Goal: Information Seeking & Learning: Learn about a topic

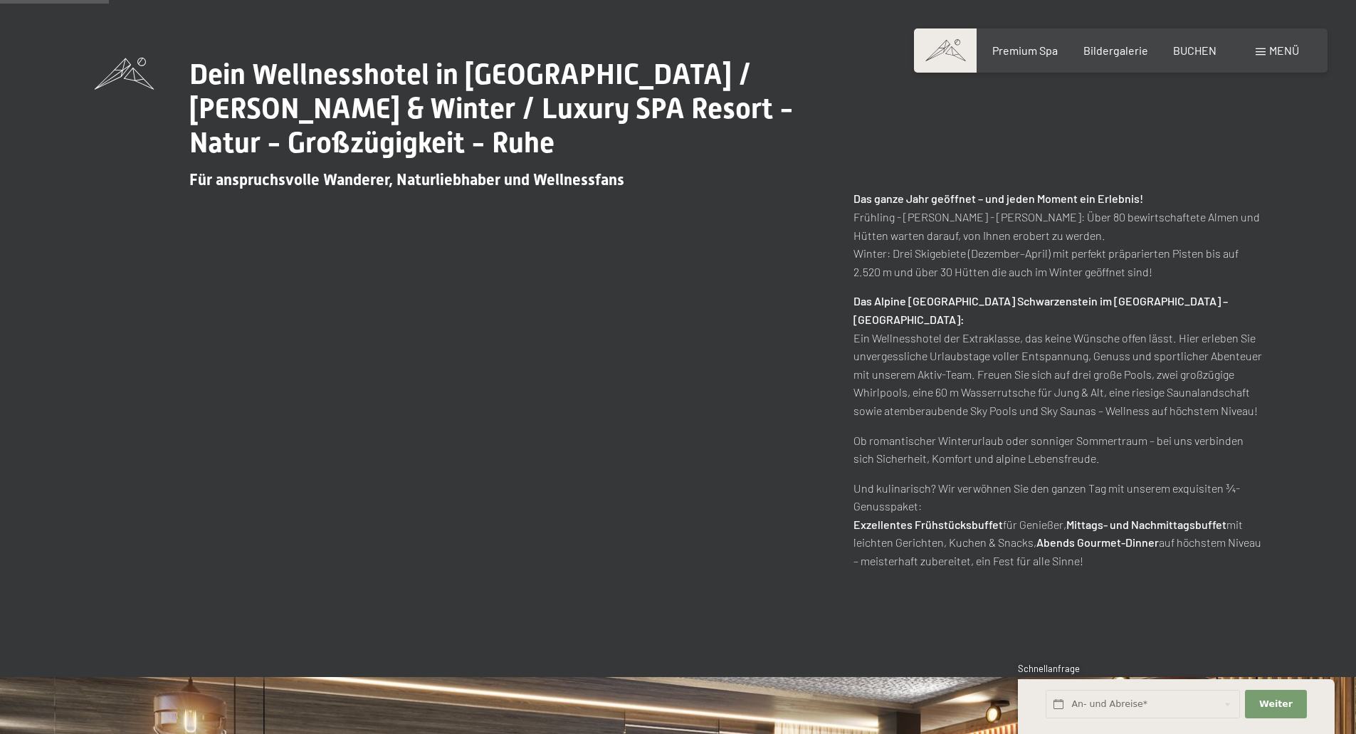
scroll to position [427, 0]
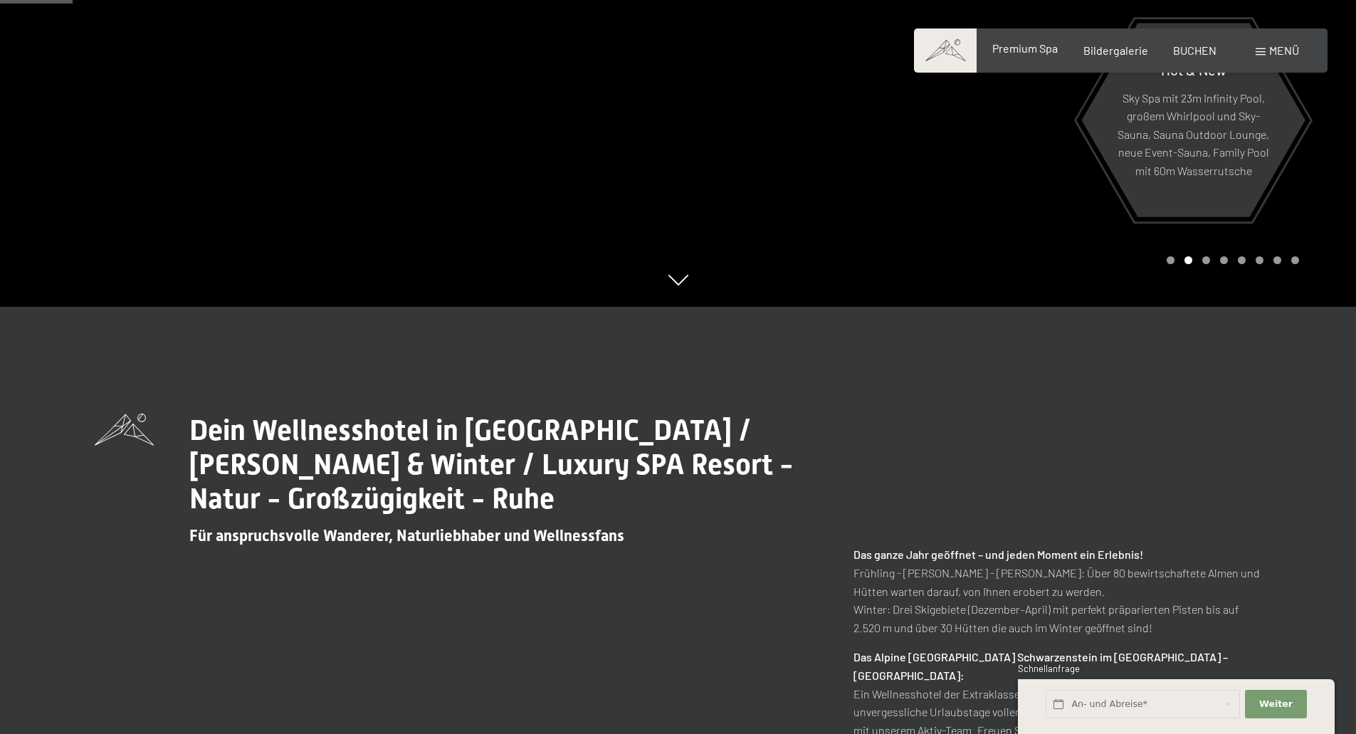
click at [1044, 48] on span "Premium Spa" at bounding box center [1024, 48] width 65 height 14
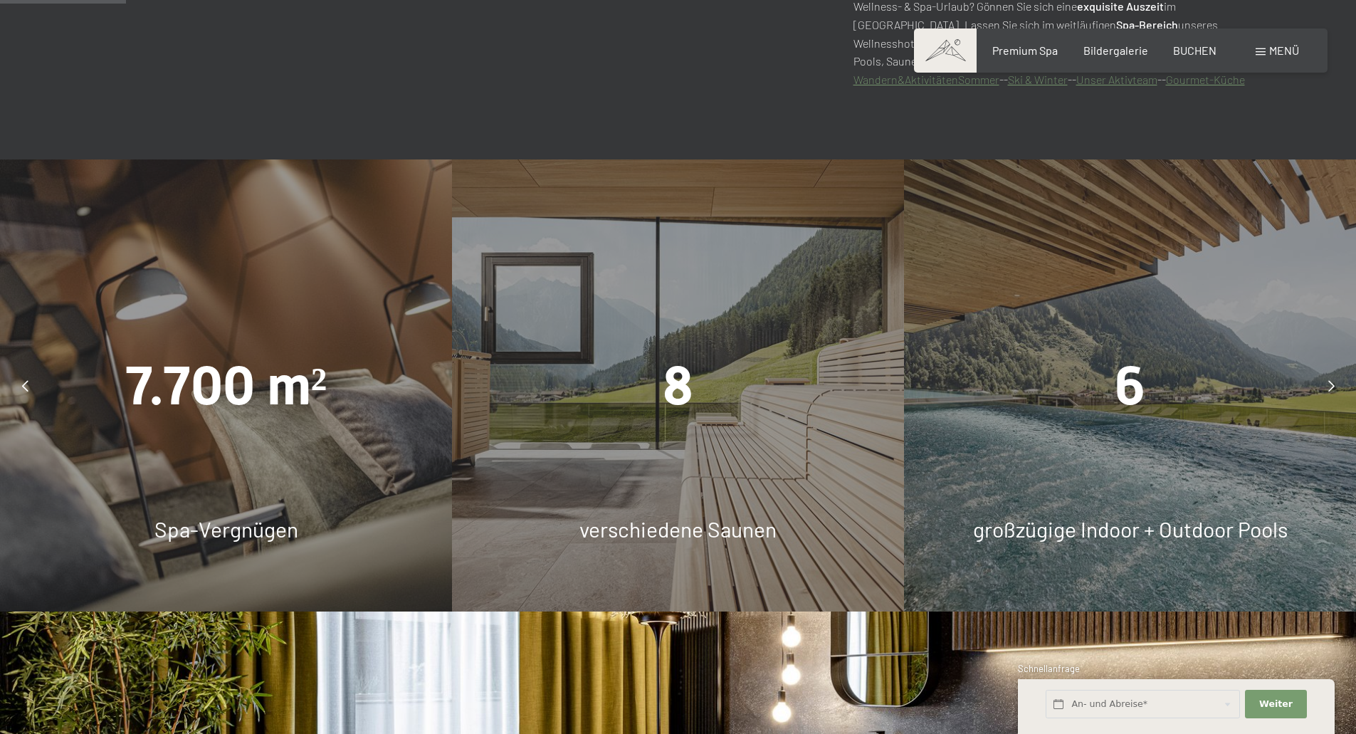
scroll to position [1352, 0]
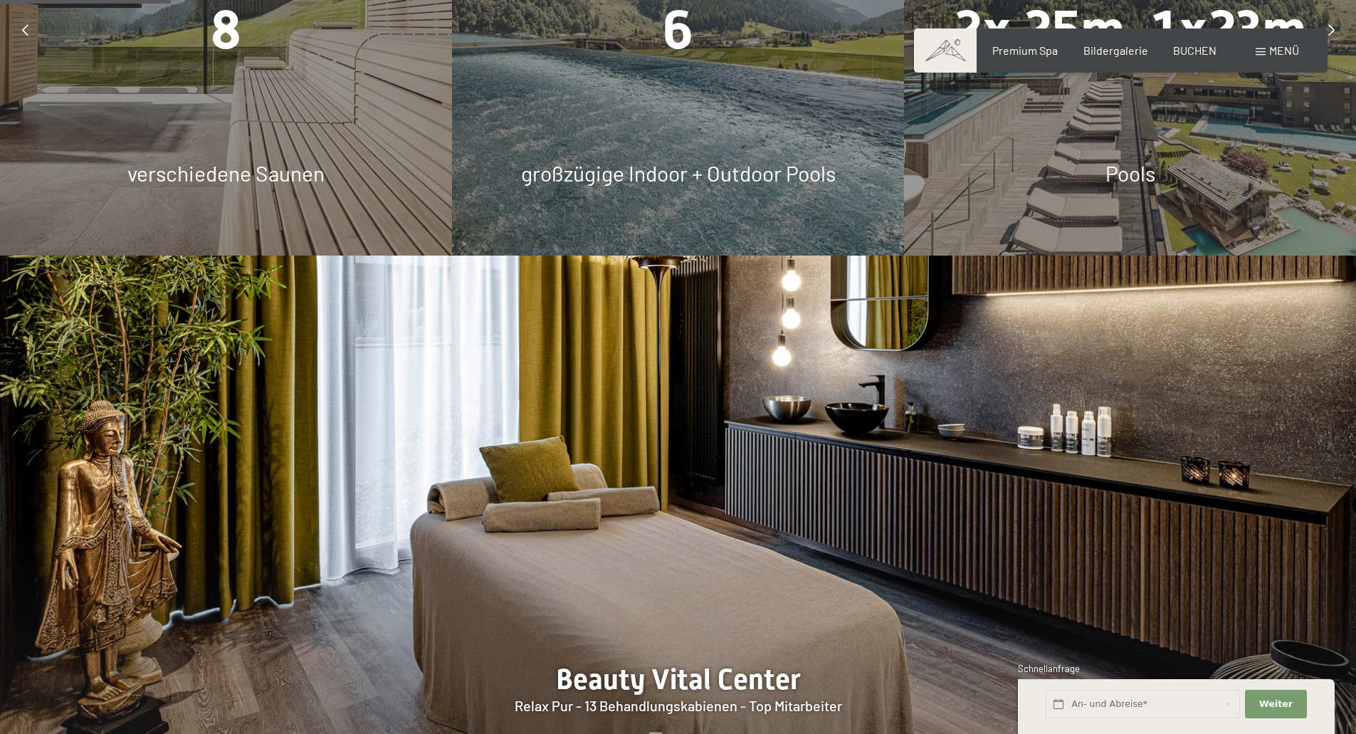
click at [1126, 176] on span "Pools" at bounding box center [1130, 173] width 50 height 26
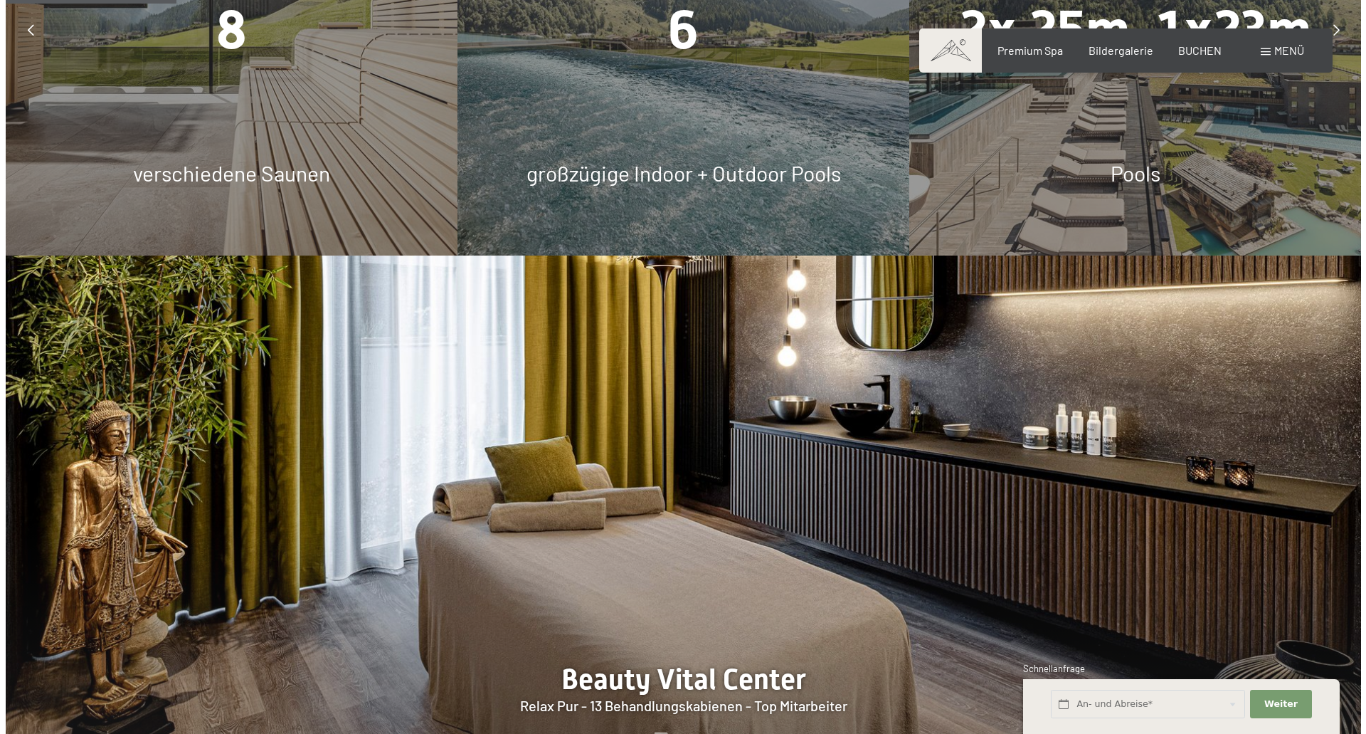
scroll to position [1210, 0]
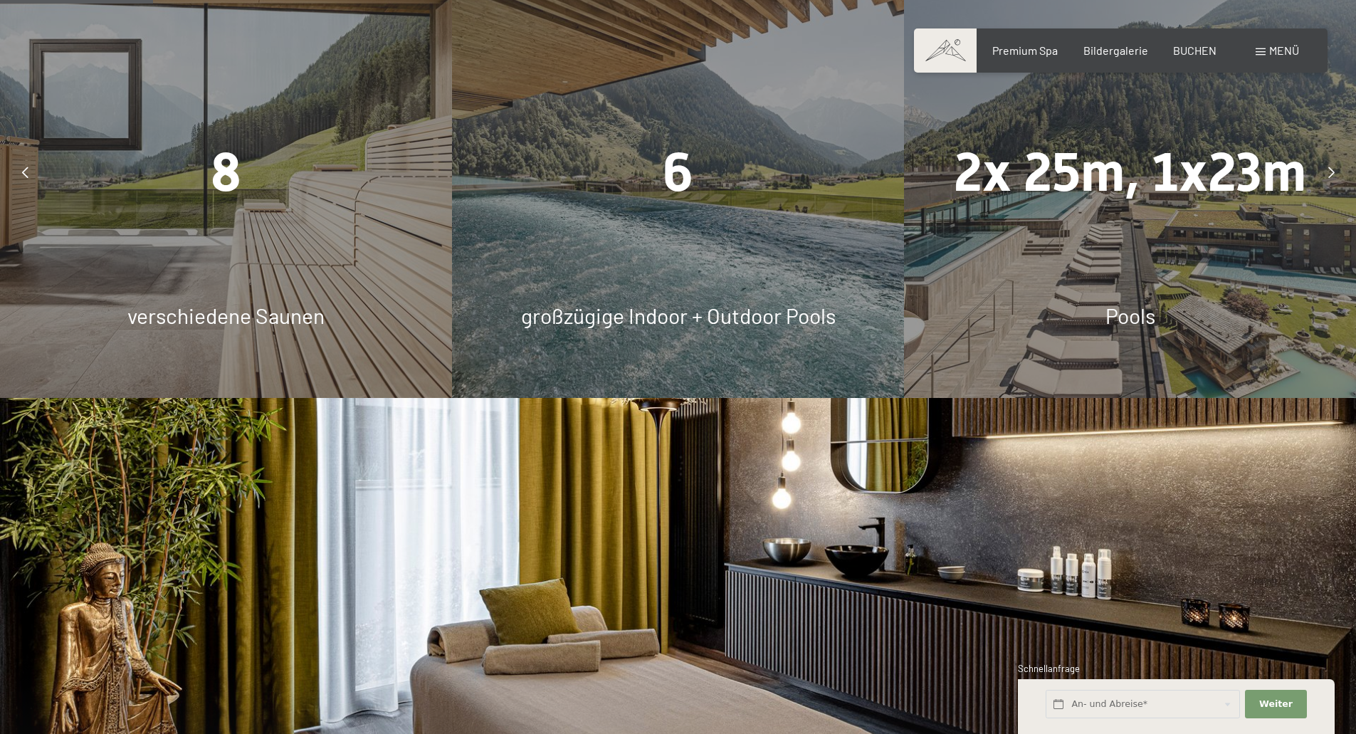
click at [1060, 223] on div "2x 25m, 1x23m Pools" at bounding box center [1130, 172] width 452 height 452
click at [1279, 53] on span "Menü" at bounding box center [1284, 50] width 30 height 14
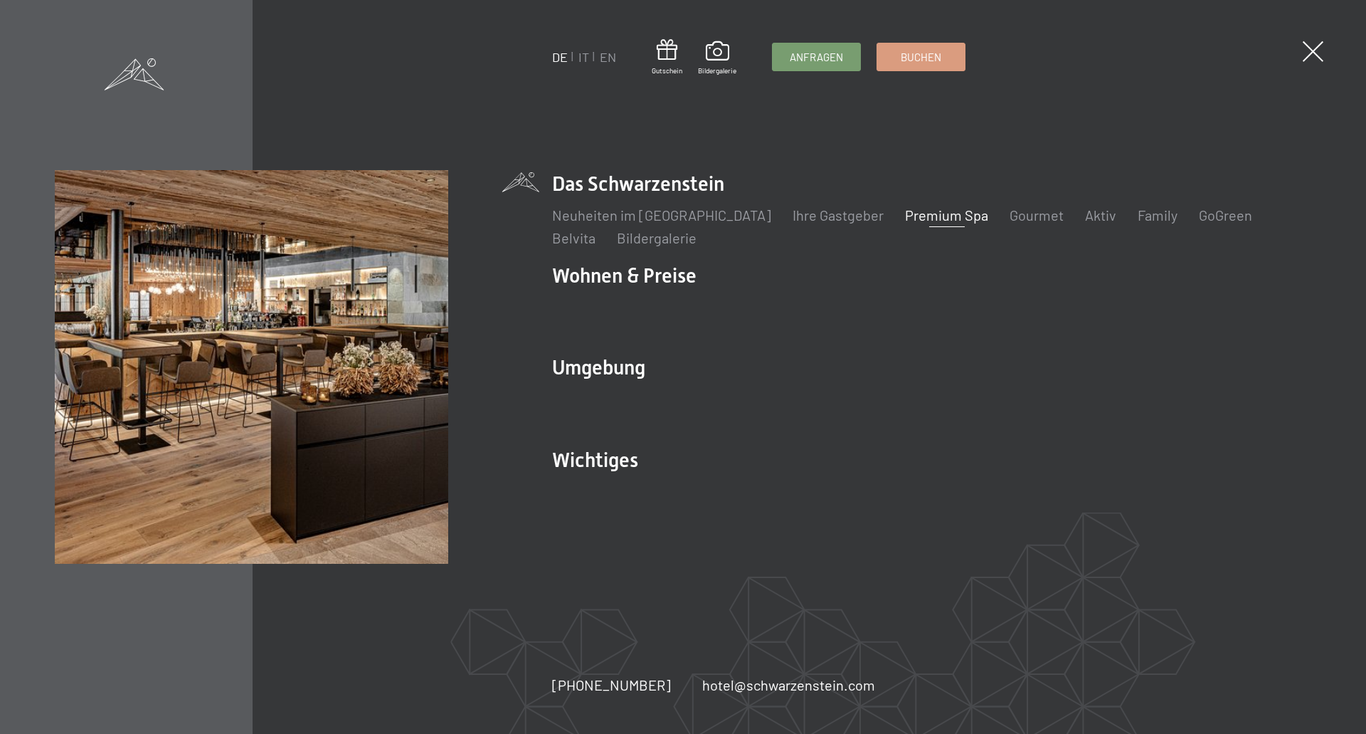
click at [911, 217] on link "Premium Spa" at bounding box center [946, 214] width 83 height 17
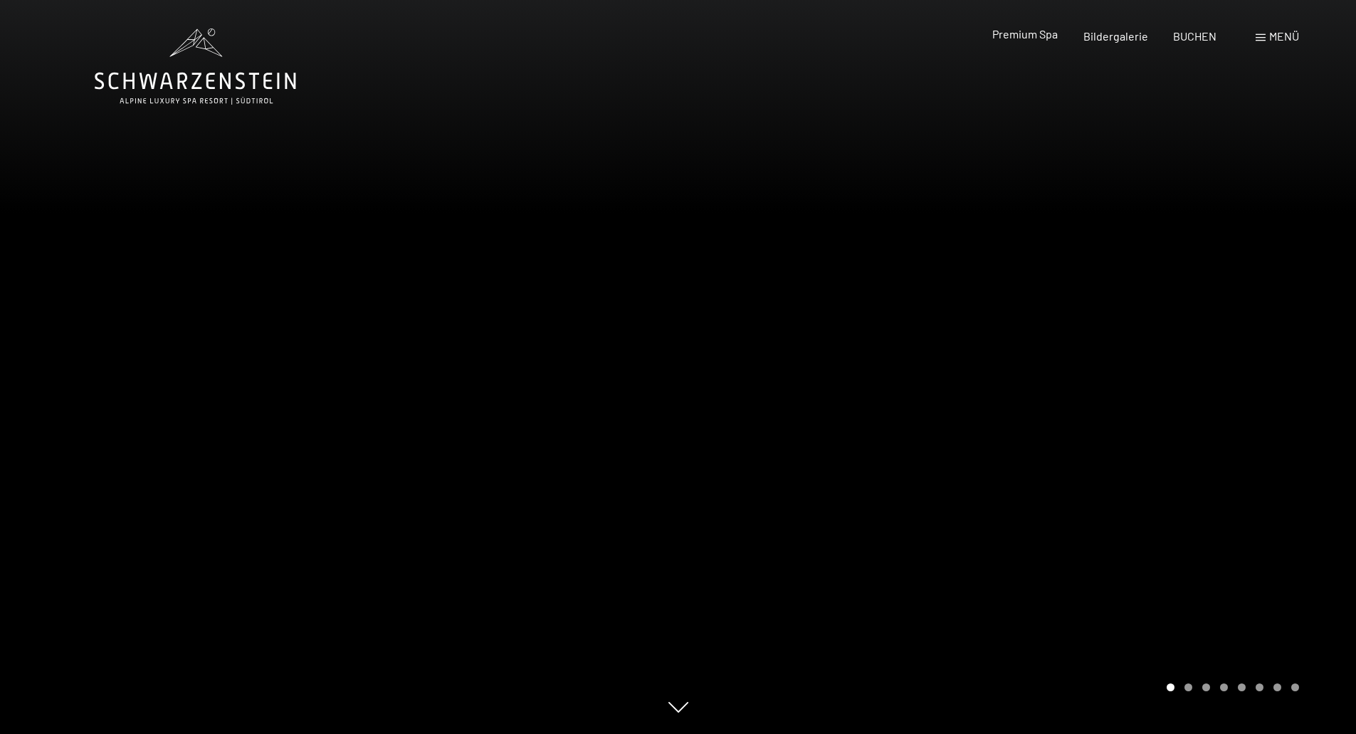
click at [1037, 32] on span "Premium Spa" at bounding box center [1024, 34] width 65 height 14
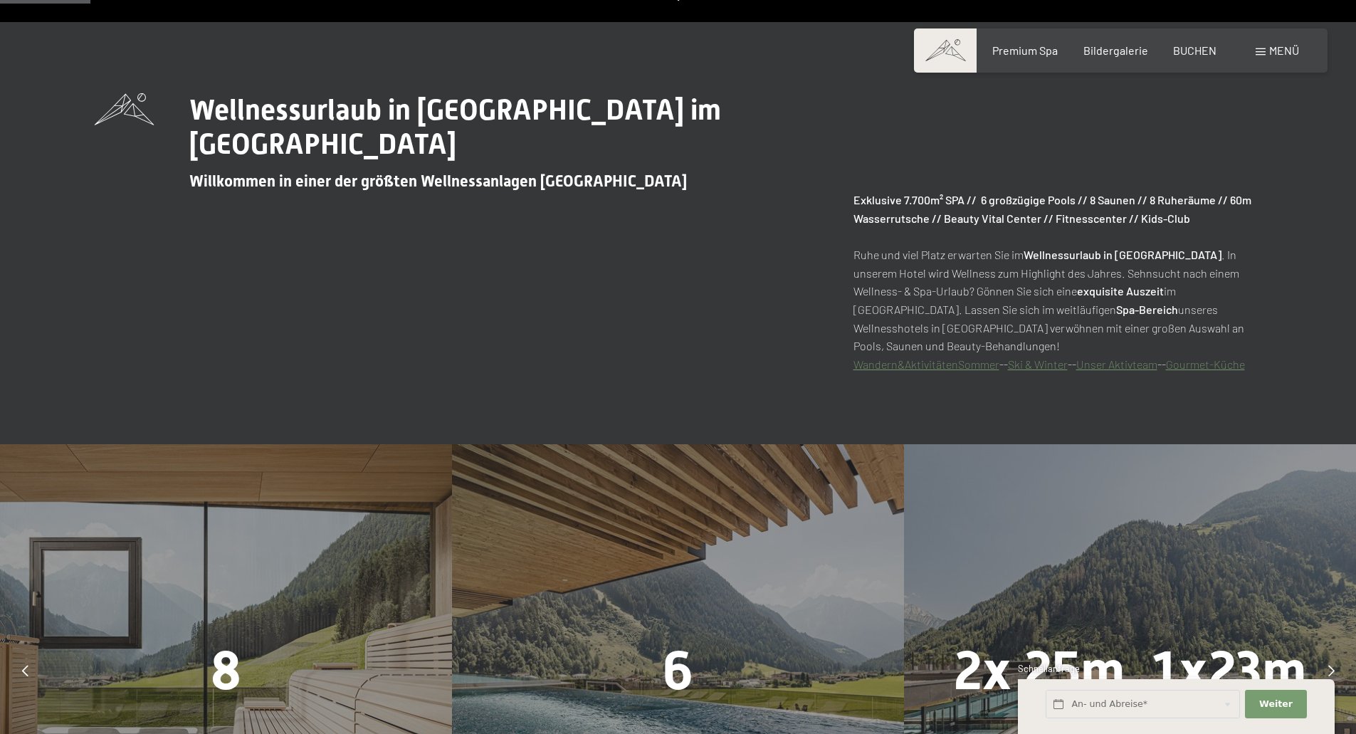
scroll to position [996, 0]
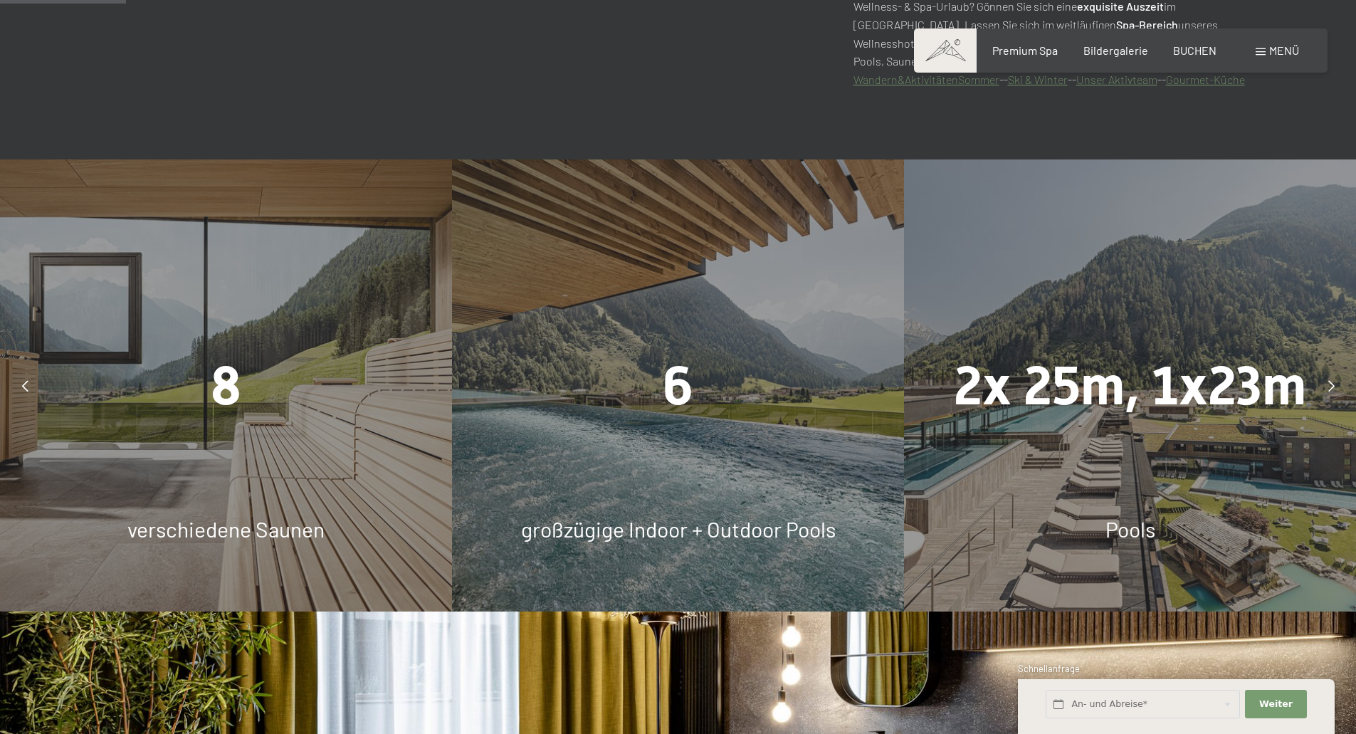
click at [1124, 532] on span "Pools" at bounding box center [1130, 529] width 50 height 26
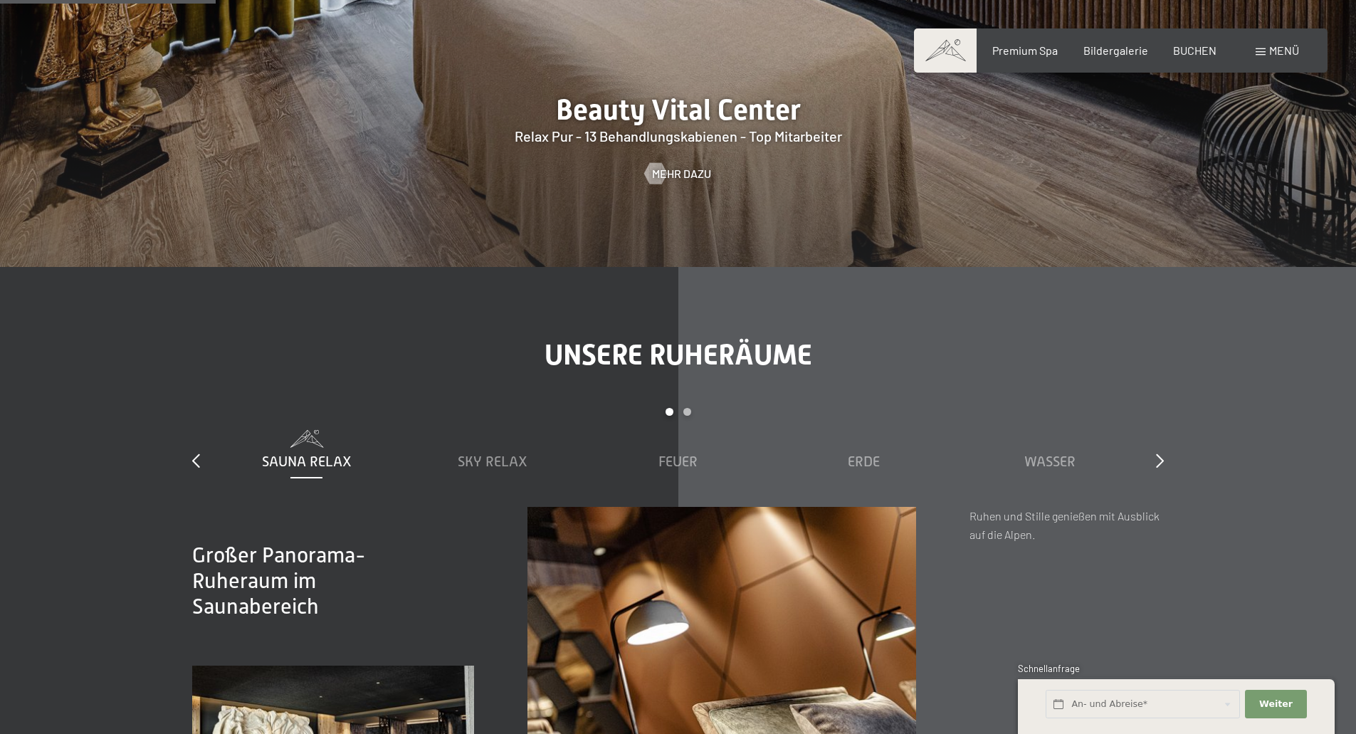
scroll to position [2135, 0]
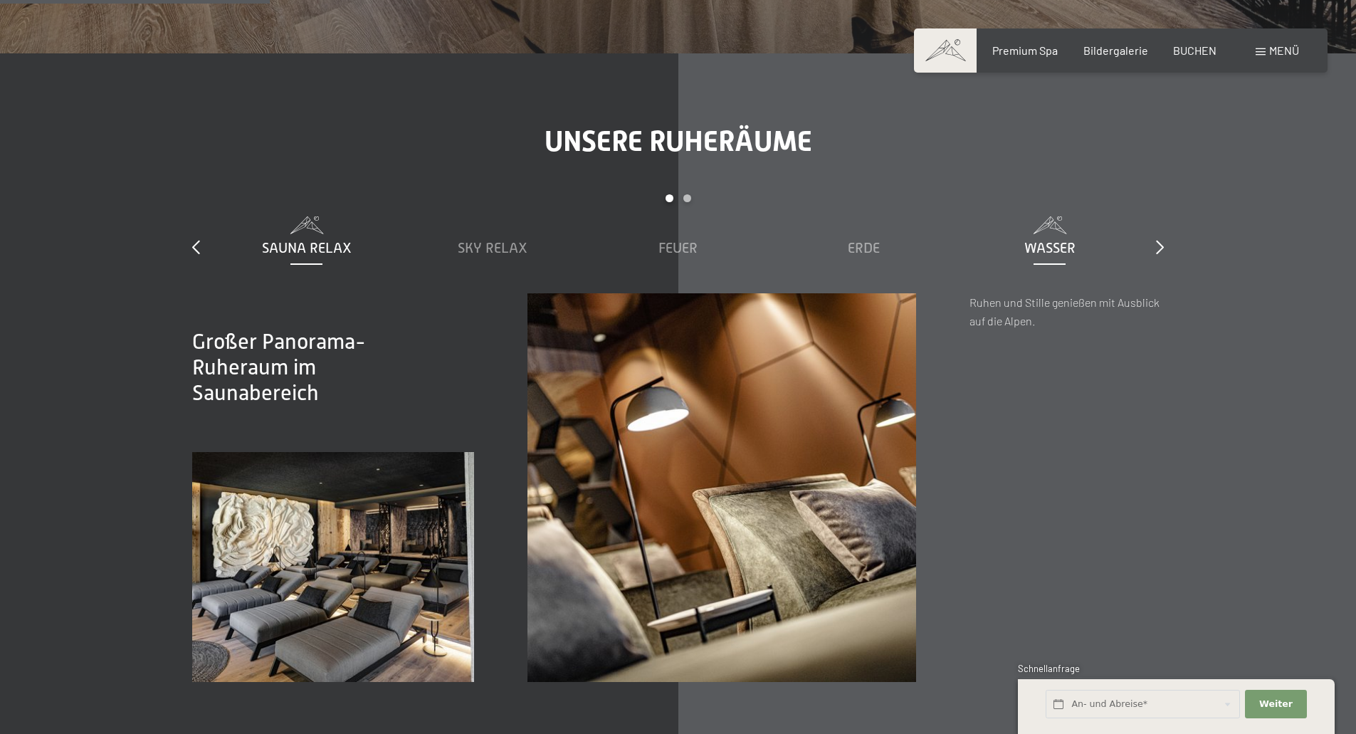
click at [1048, 249] on span "Wasser" at bounding box center [1049, 248] width 51 height 16
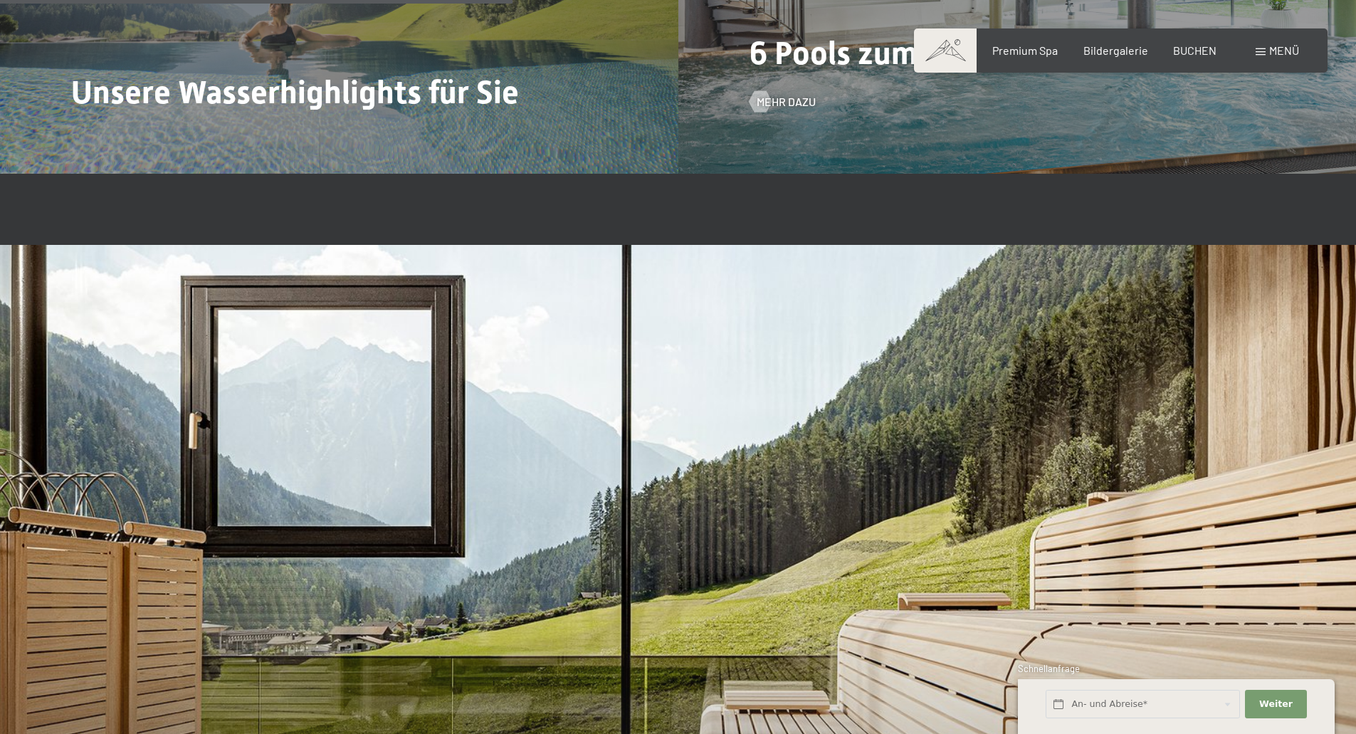
scroll to position [3842, 0]
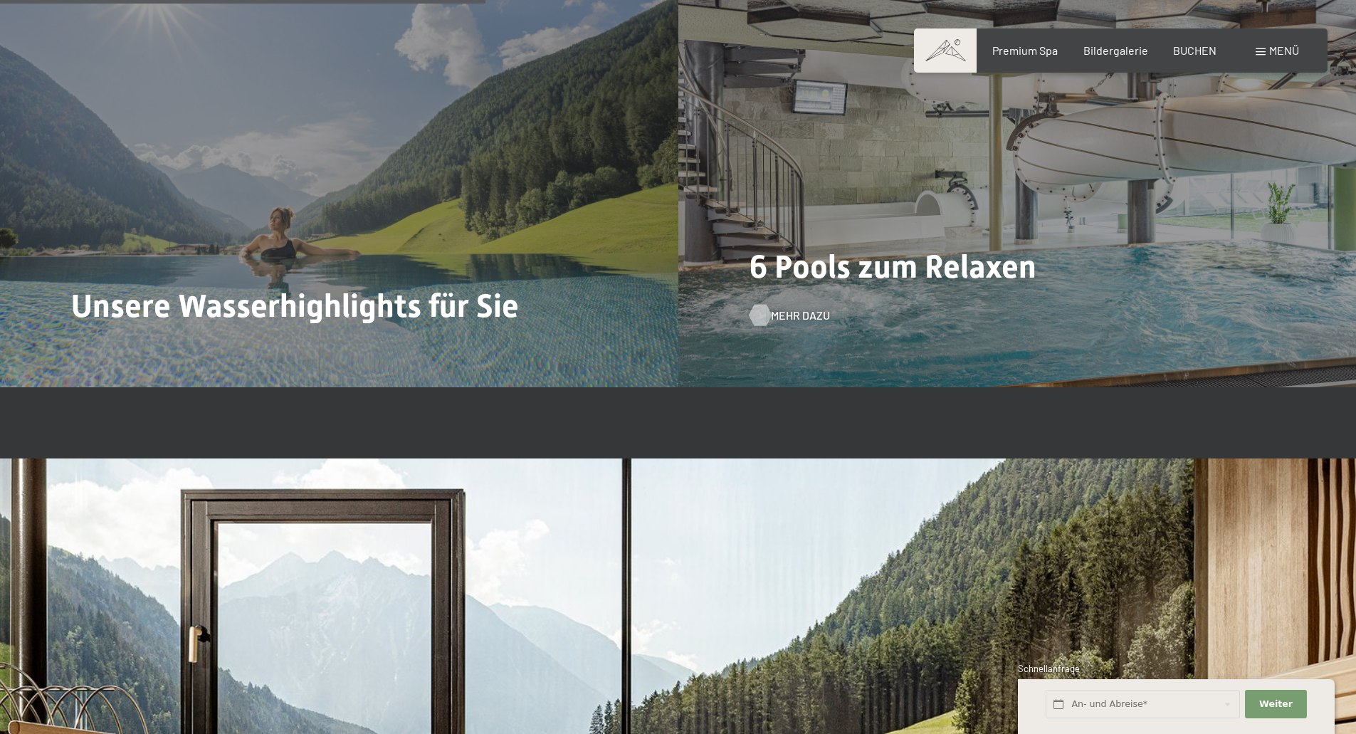
click at [788, 312] on span "Mehr dazu" at bounding box center [800, 315] width 59 height 16
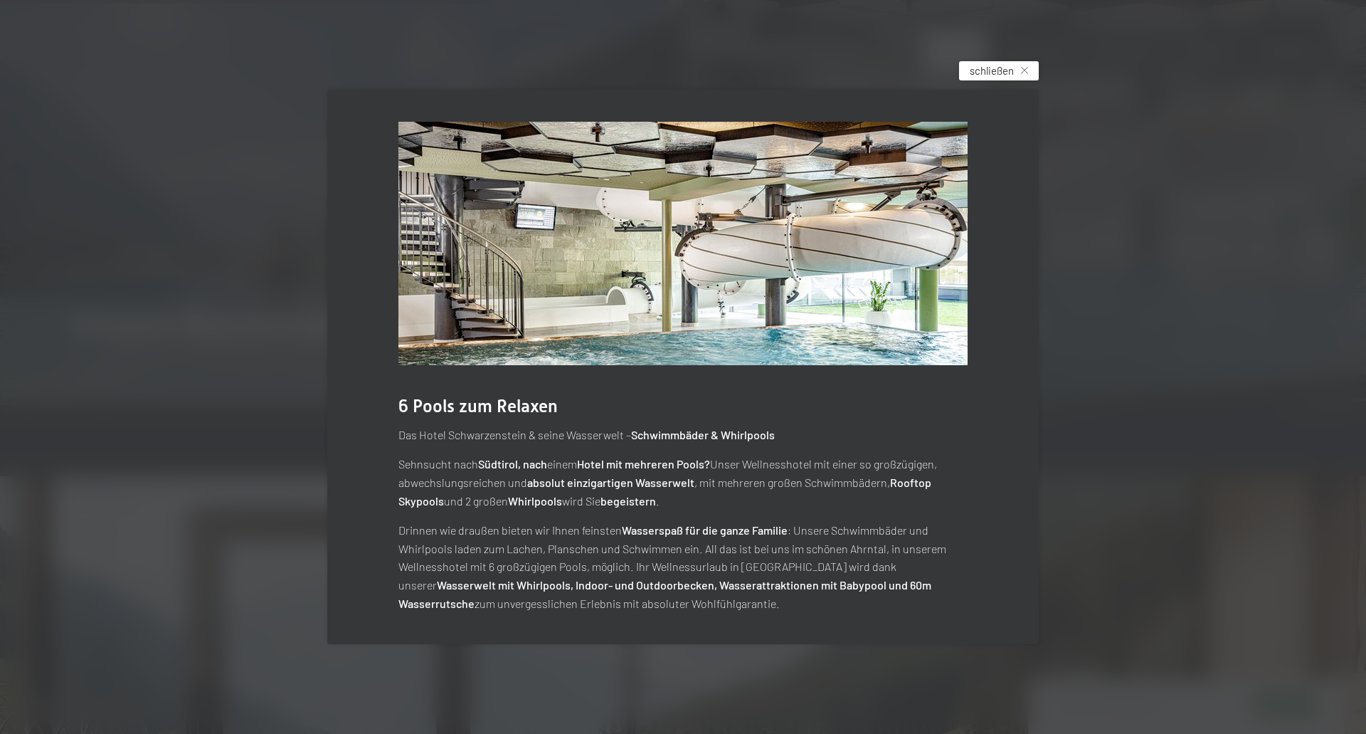
click at [996, 78] on span "schließen" at bounding box center [992, 70] width 44 height 15
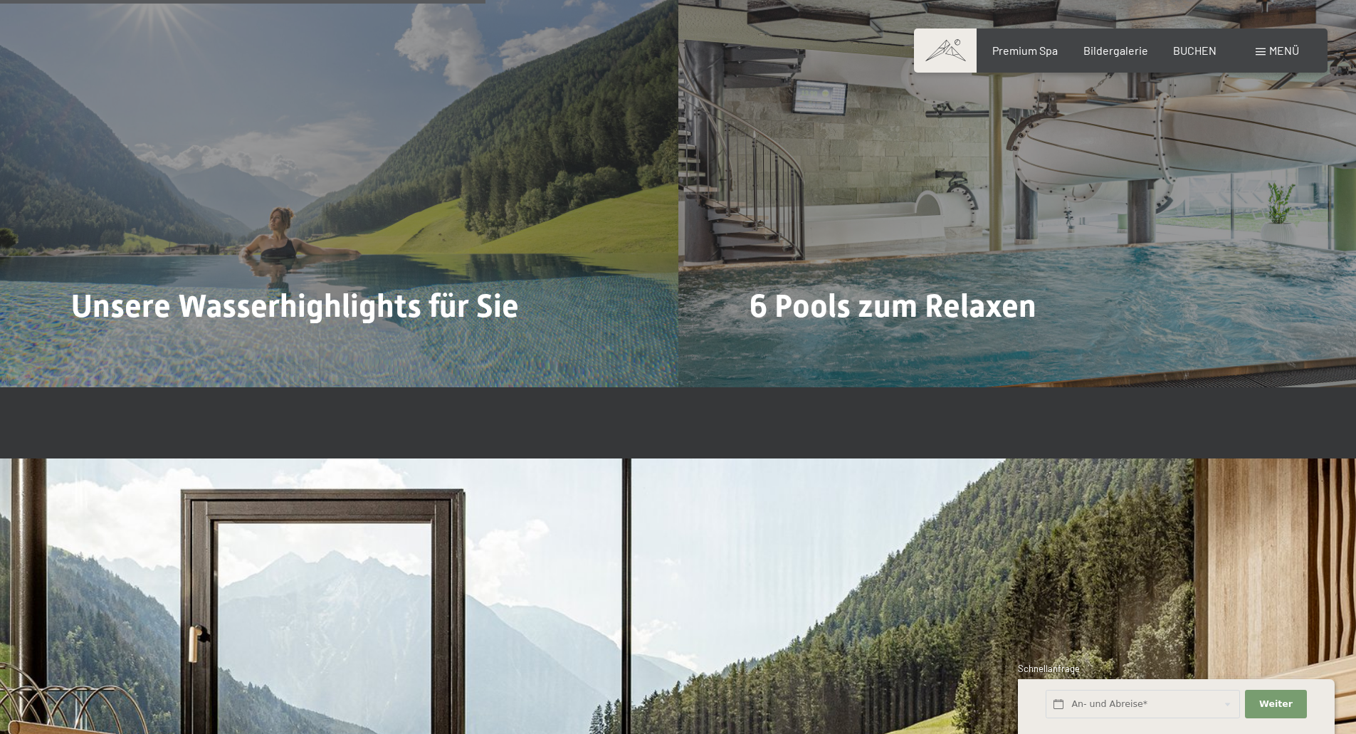
click at [1292, 48] on span "Menü" at bounding box center [1284, 50] width 30 height 14
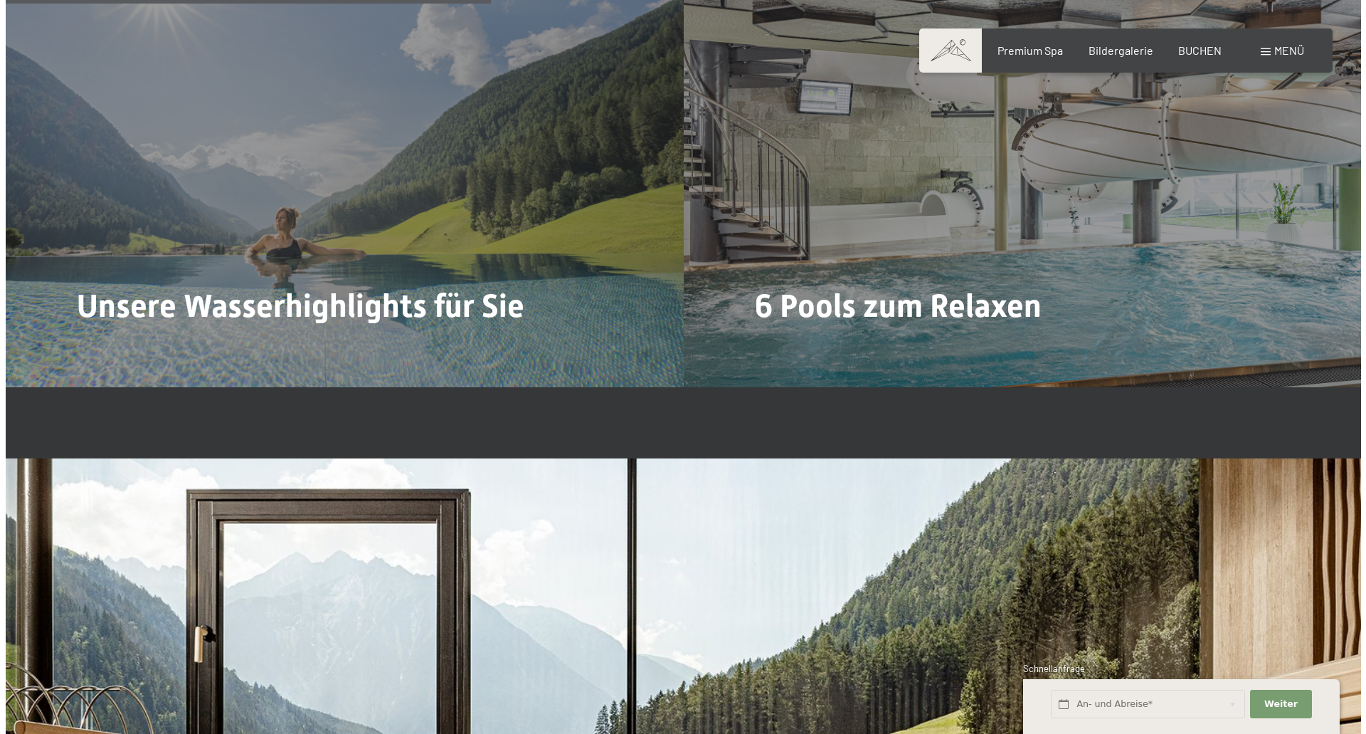
scroll to position [3856, 0]
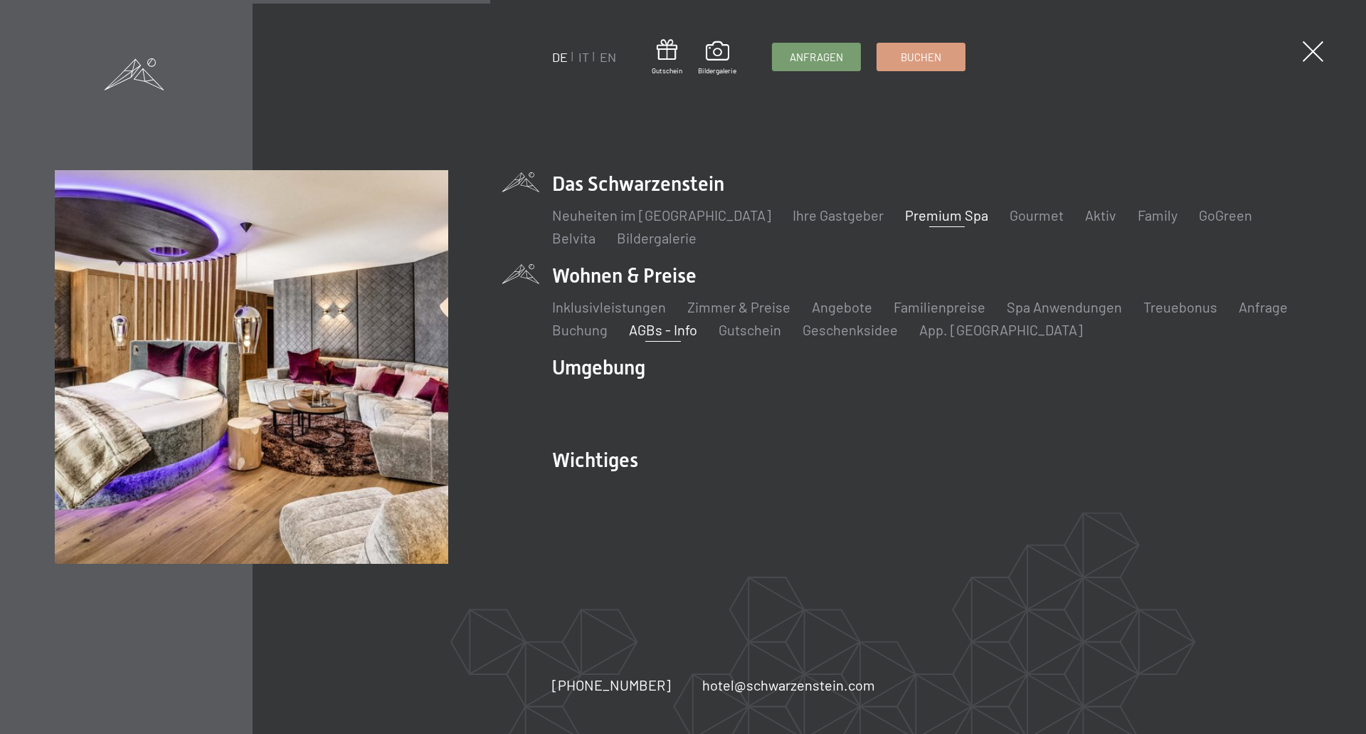
click at [646, 323] on link "AGBs - Info" at bounding box center [663, 329] width 68 height 17
